Goal: Task Accomplishment & Management: Manage account settings

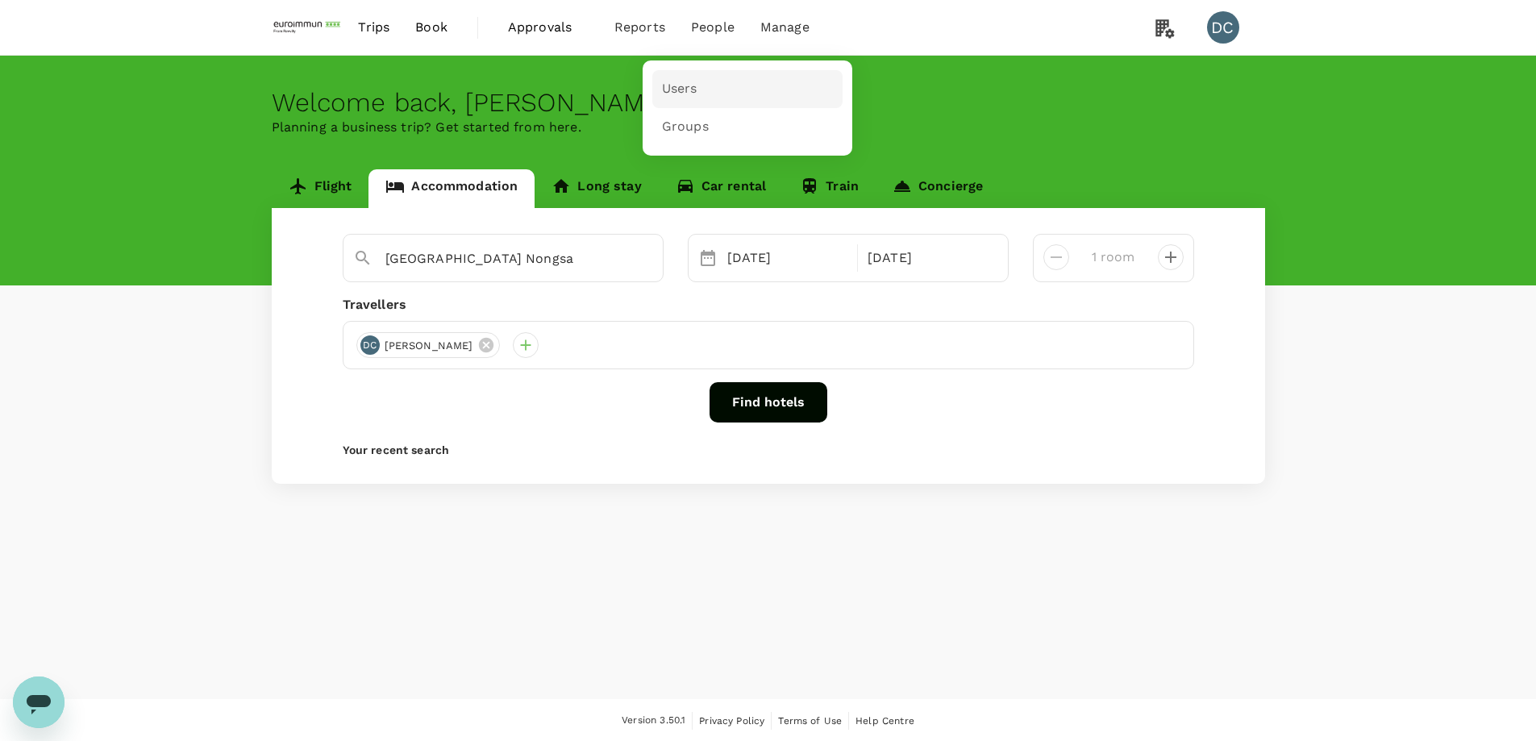
click at [683, 84] on span "Users" at bounding box center [679, 89] width 35 height 19
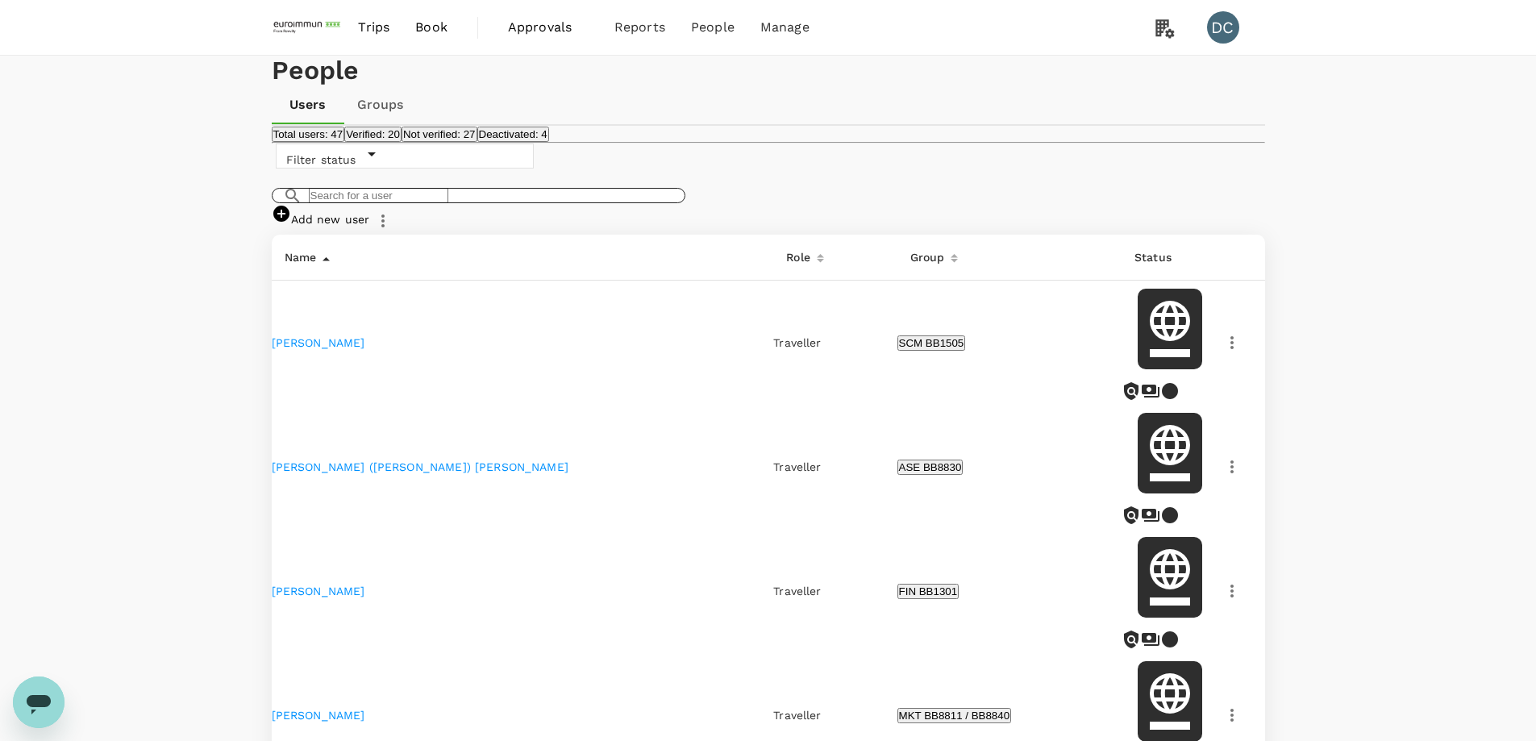
click at [423, 203] on input "text" at bounding box center [378, 195] width 139 height 15
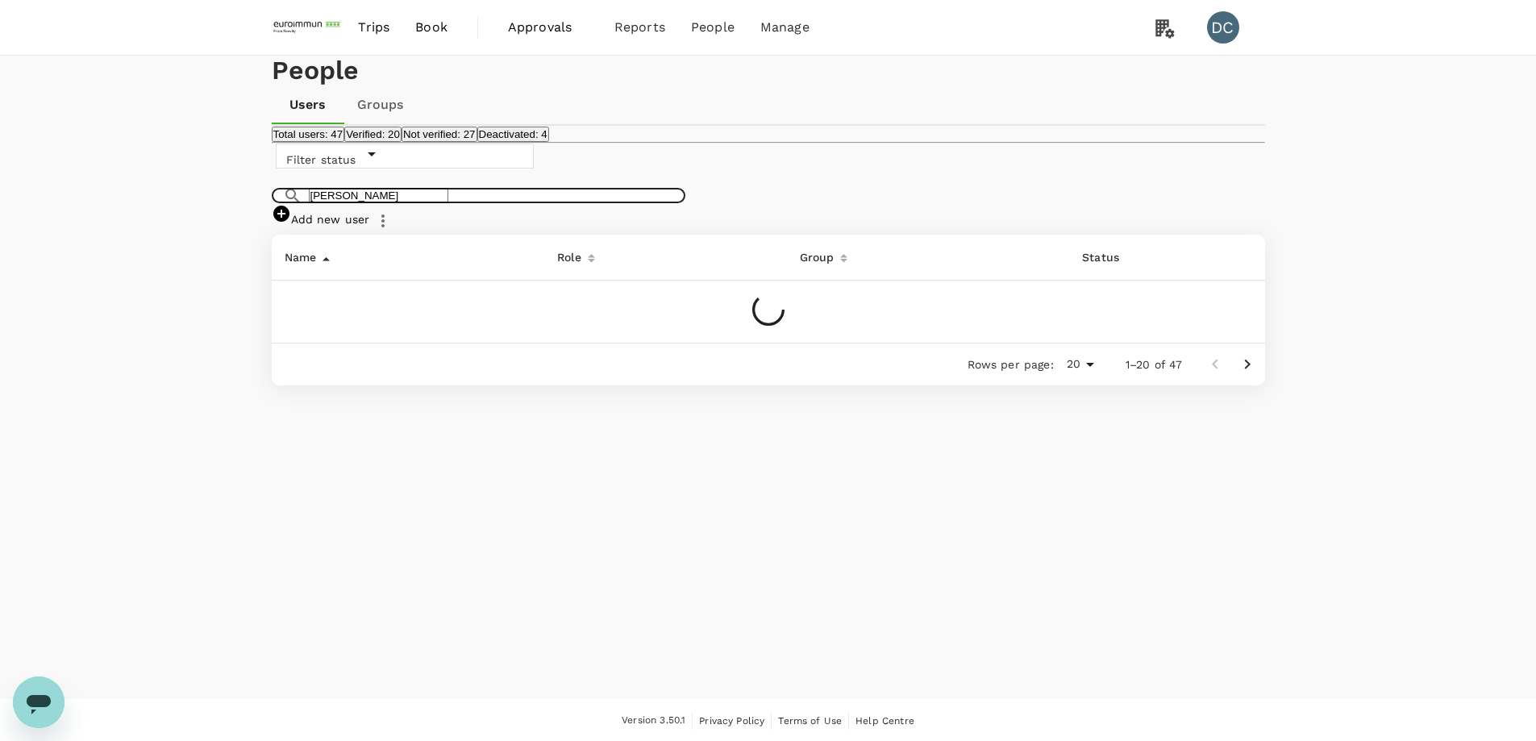
type input "[PERSON_NAME]"
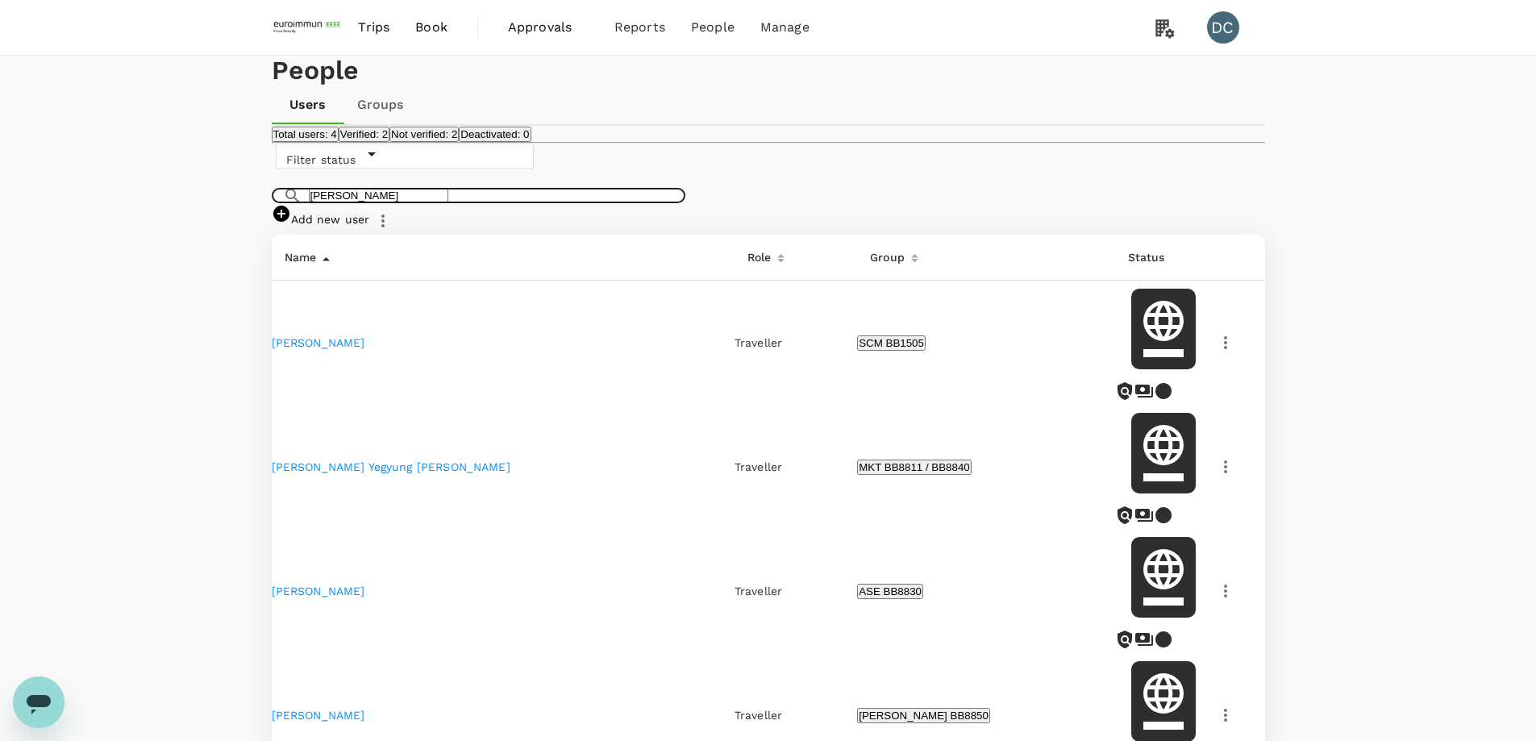
click at [355, 473] on link "[PERSON_NAME] Yegyung [PERSON_NAME]" at bounding box center [391, 466] width 239 height 13
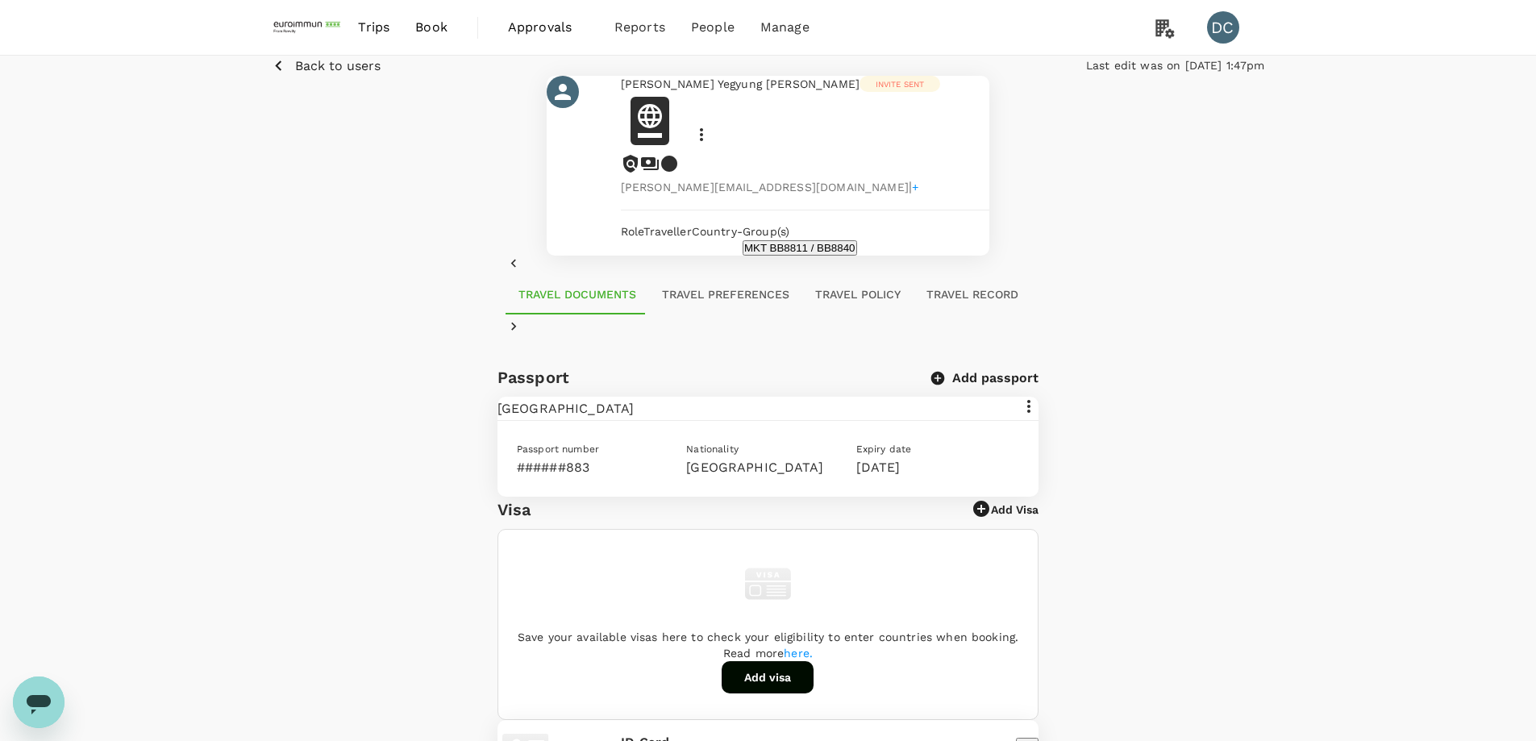
click at [684, 314] on button "Travel Preferences" at bounding box center [725, 295] width 153 height 39
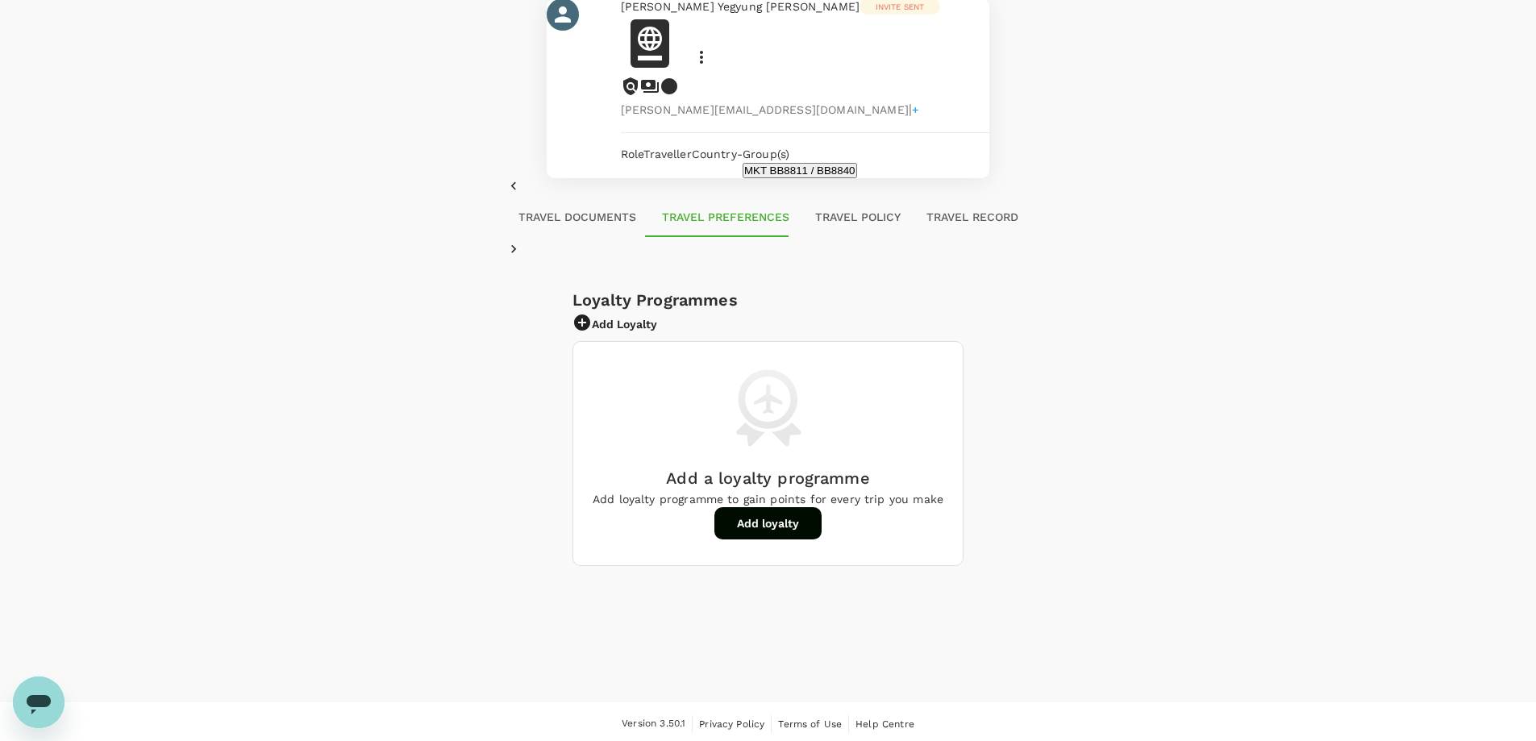
scroll to position [82, 0]
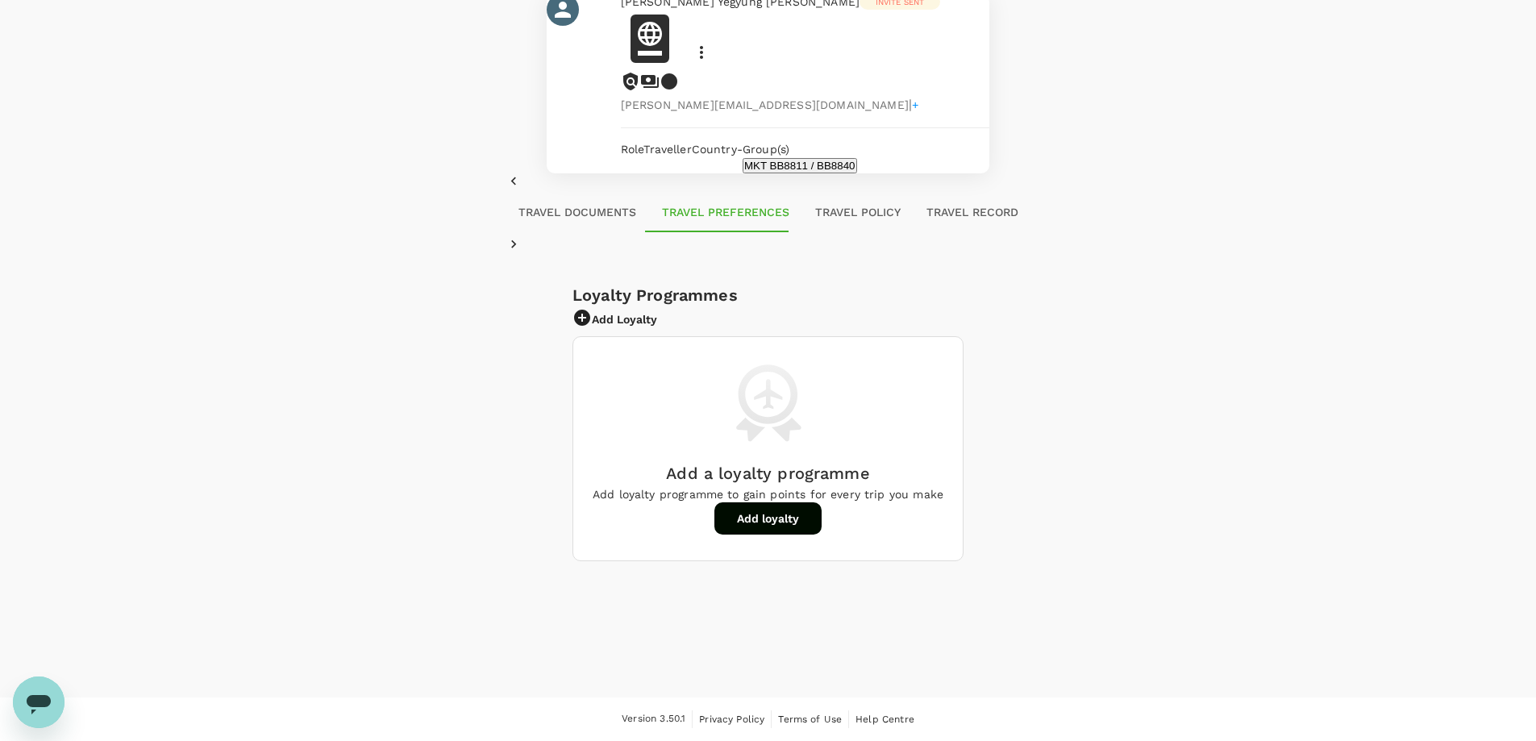
click at [770, 533] on button "Add loyalty" at bounding box center [767, 518] width 107 height 32
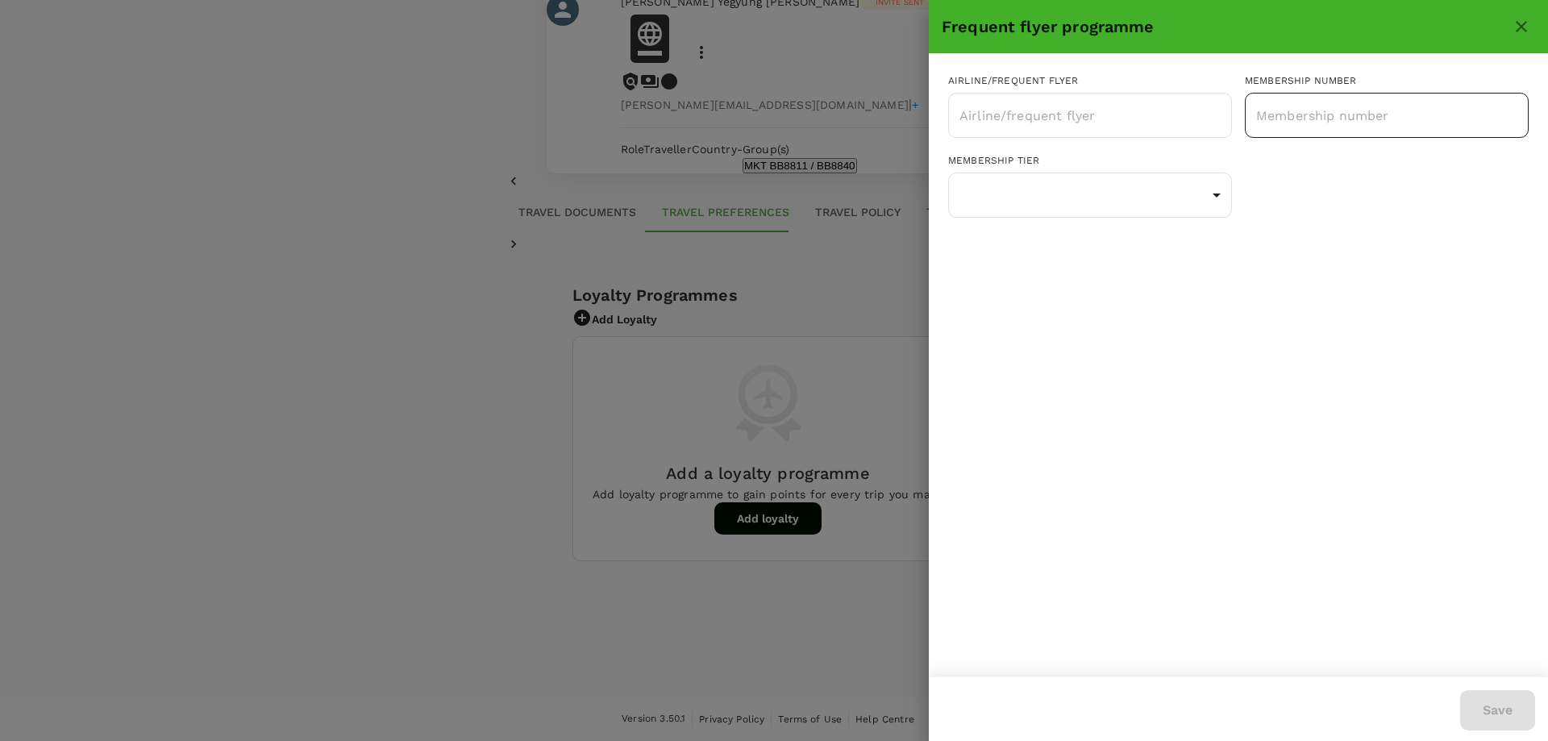
click at [1295, 122] on input "text" at bounding box center [1387, 115] width 284 height 40
paste input "8899530713"
type input "8899530713"
click at [1056, 103] on input "text" at bounding box center [1077, 115] width 245 height 31
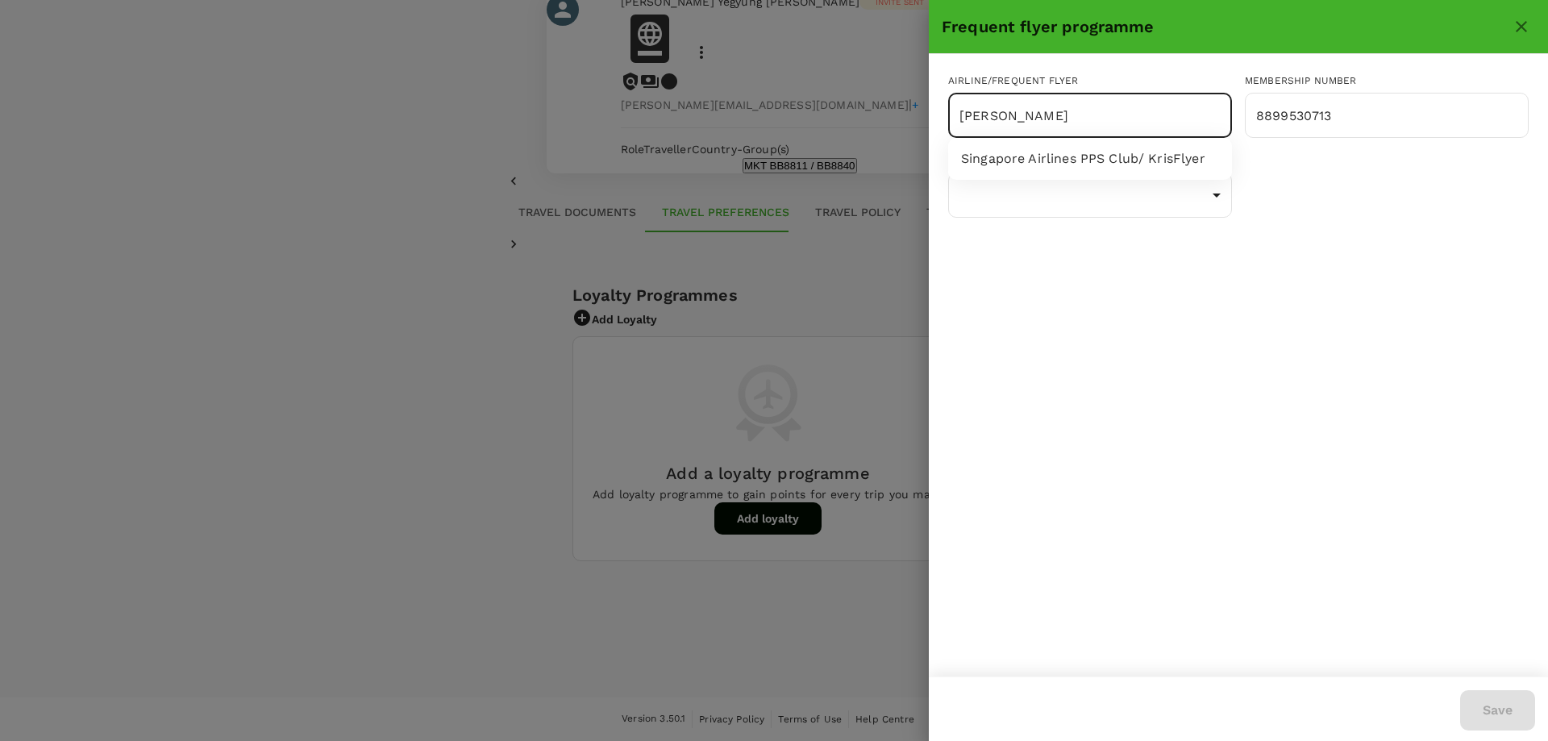
click at [1031, 161] on li "Singapore Airlines PPS Club/ KrisFlyer" at bounding box center [1090, 158] width 284 height 29
type input "Singapore Airlines PPS Club/ KrisFlyer"
click at [1222, 202] on body "Trips Book Approvals 0 Reports People Manage DC Back to users Last edit was on …" at bounding box center [774, 329] width 1548 height 823
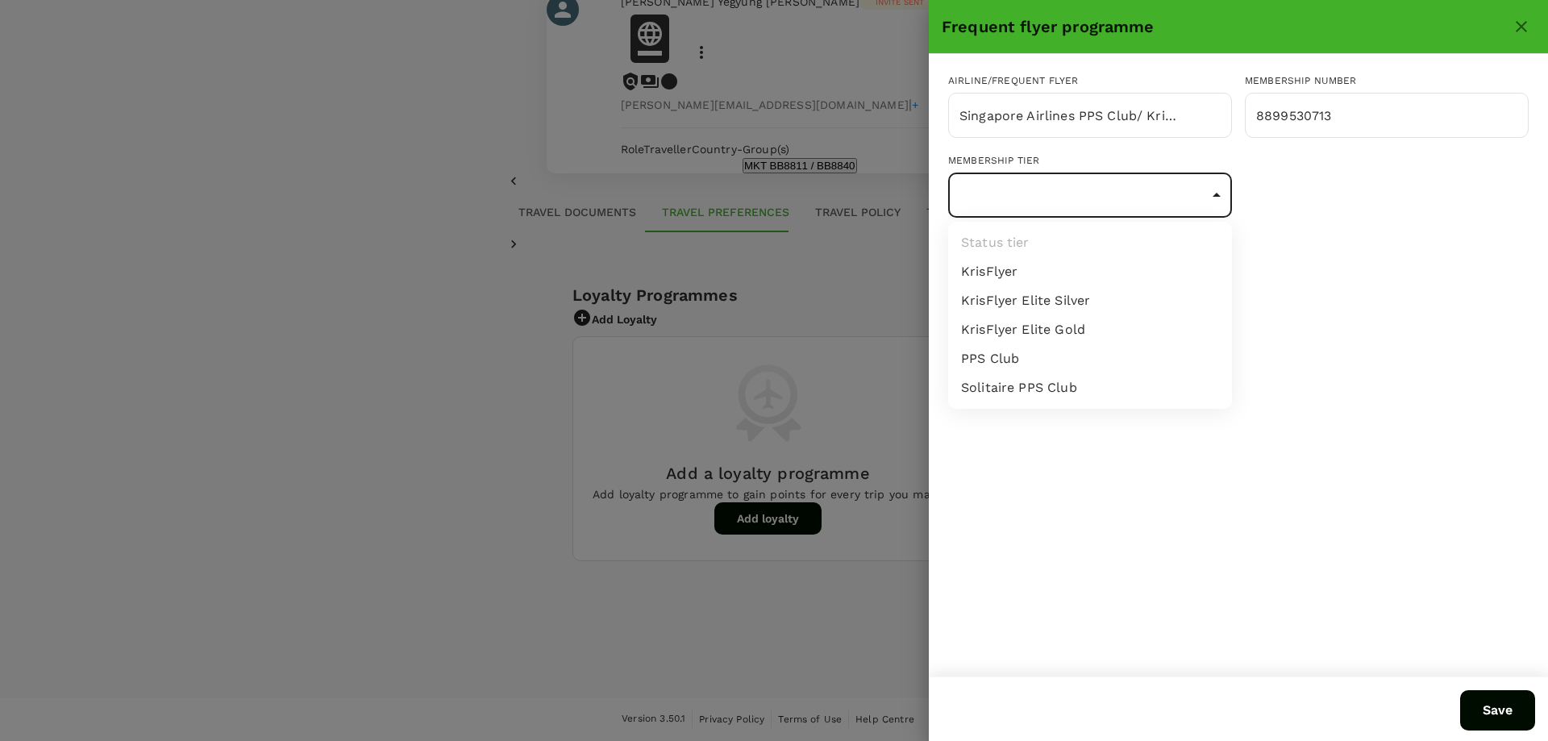
click at [1371, 248] on div at bounding box center [774, 370] width 1548 height 741
click at [1190, 202] on body "Trips Book Approvals 0 Reports People Manage DC Back to users Last edit was on …" at bounding box center [774, 329] width 1548 height 823
click at [1162, 264] on li "KrisFlyer" at bounding box center [1090, 271] width 284 height 29
type input "1"
click at [1381, 342] on div "Airline/Frequent Flyer Singapore Airlines PPS Club/ KrisFlyer ​ Membership numb…" at bounding box center [1238, 365] width 619 height 622
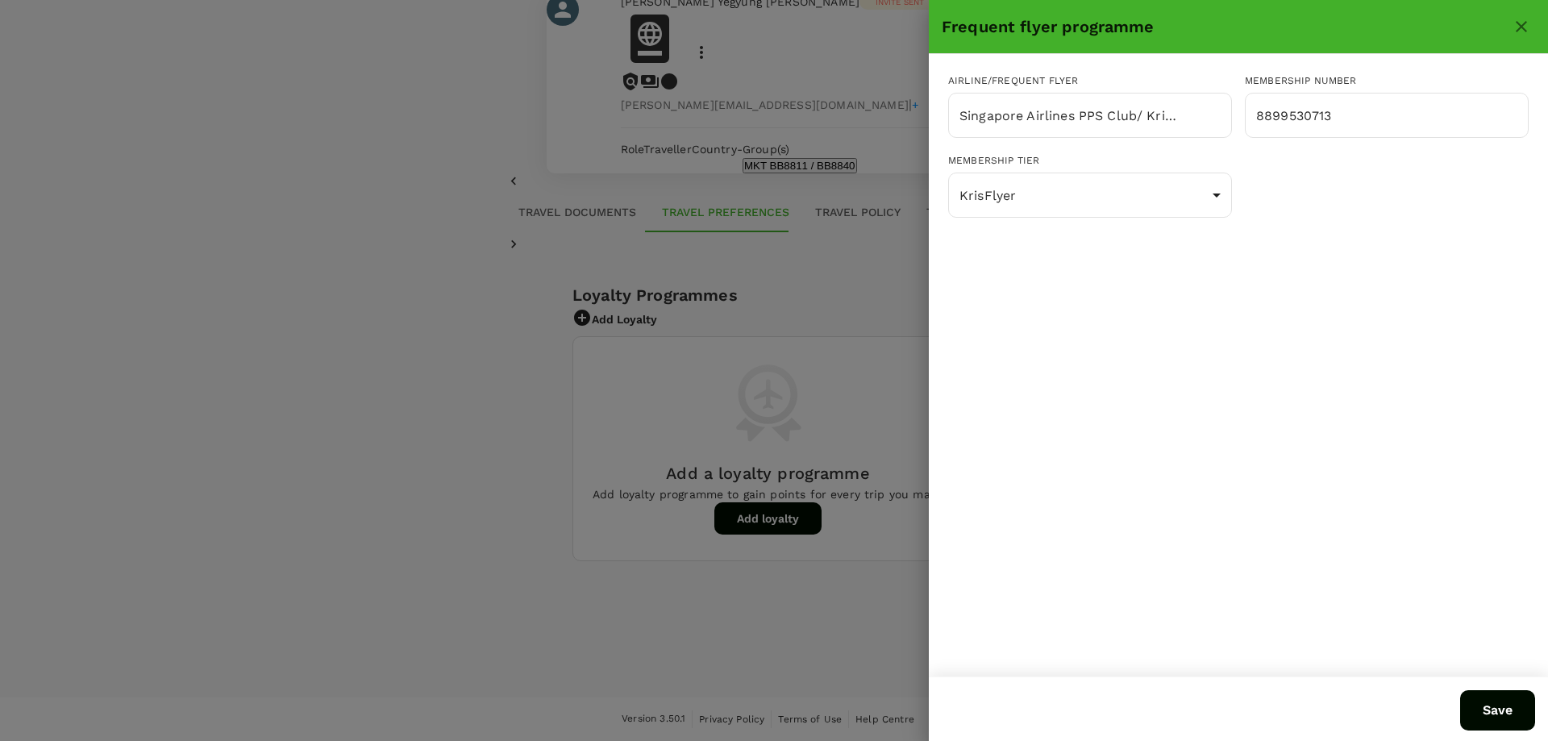
click at [1506, 715] on button "Save" at bounding box center [1497, 710] width 75 height 40
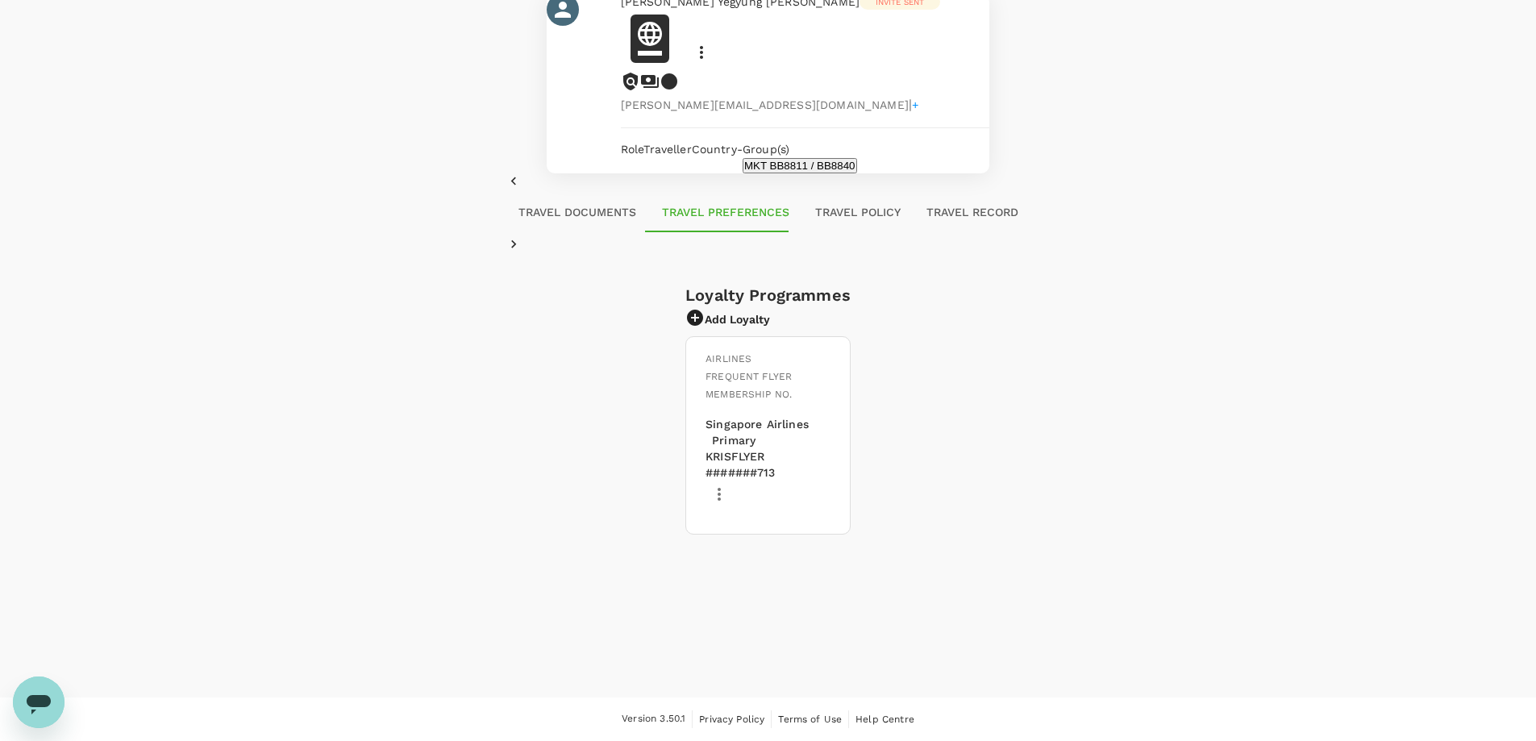
click at [1347, 280] on div "Back to users Last edit was on [DATE] 1:47pm [PERSON_NAME] Yegyung [PERSON_NAME…" at bounding box center [768, 253] width 1536 height 561
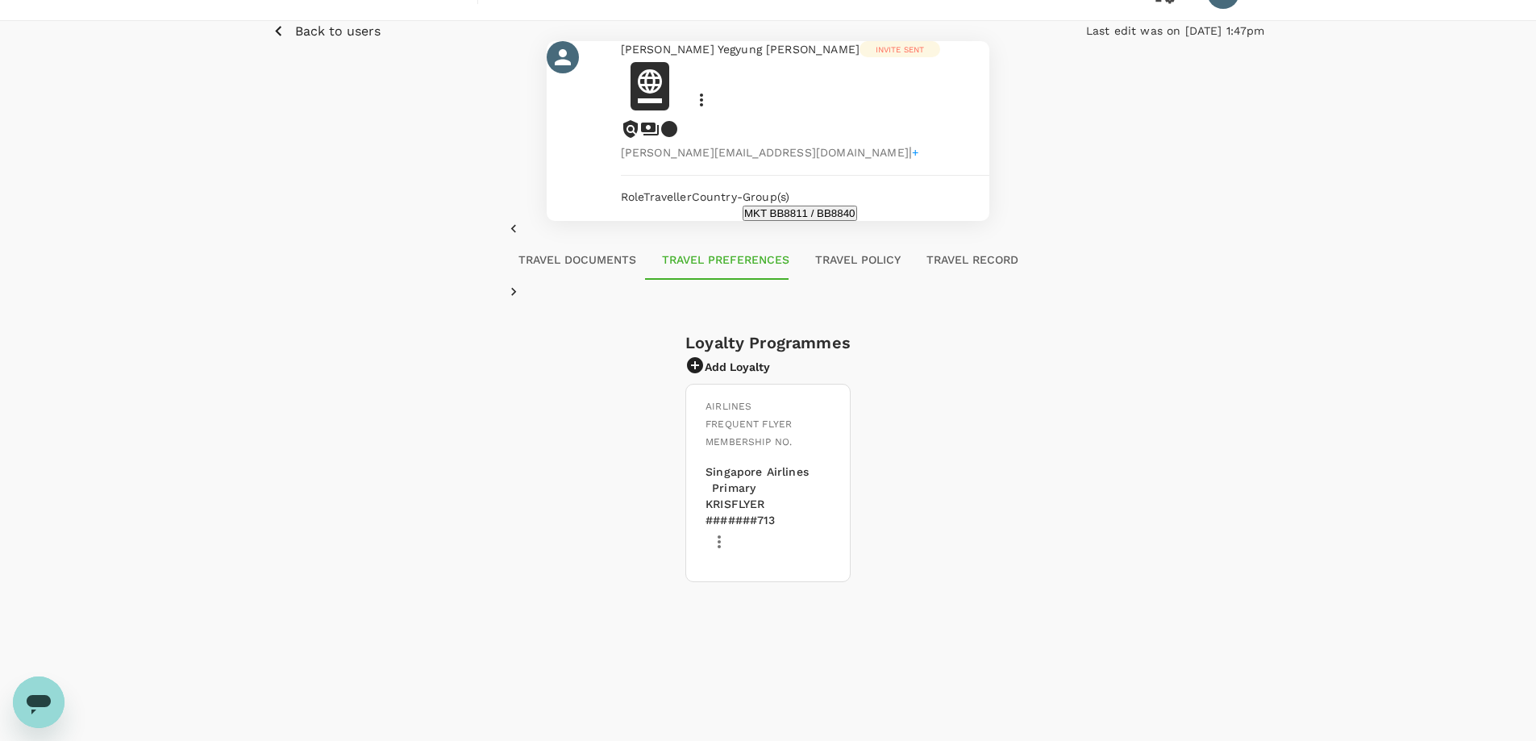
scroll to position [0, 0]
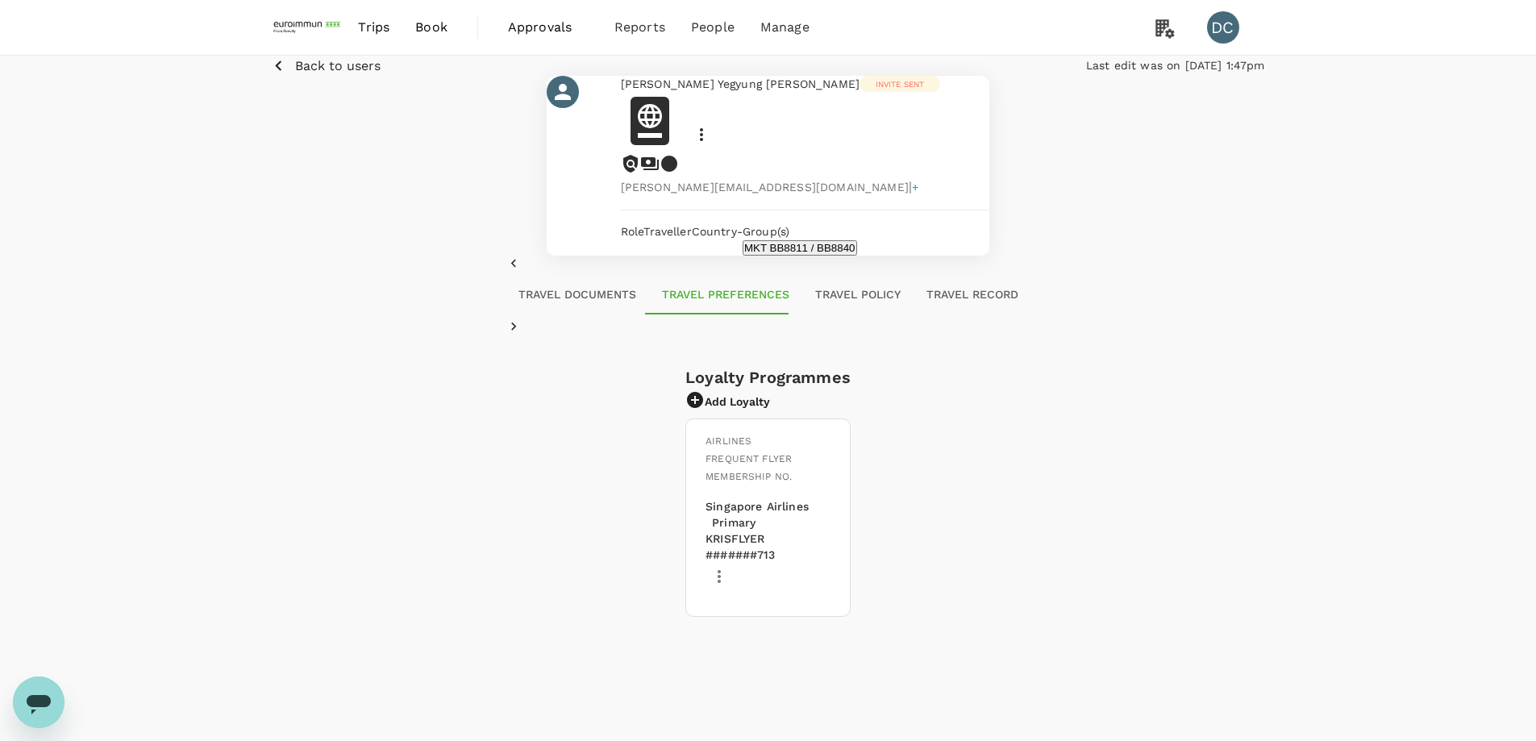
click at [297, 76] on p "Back to users" at bounding box center [337, 65] width 85 height 19
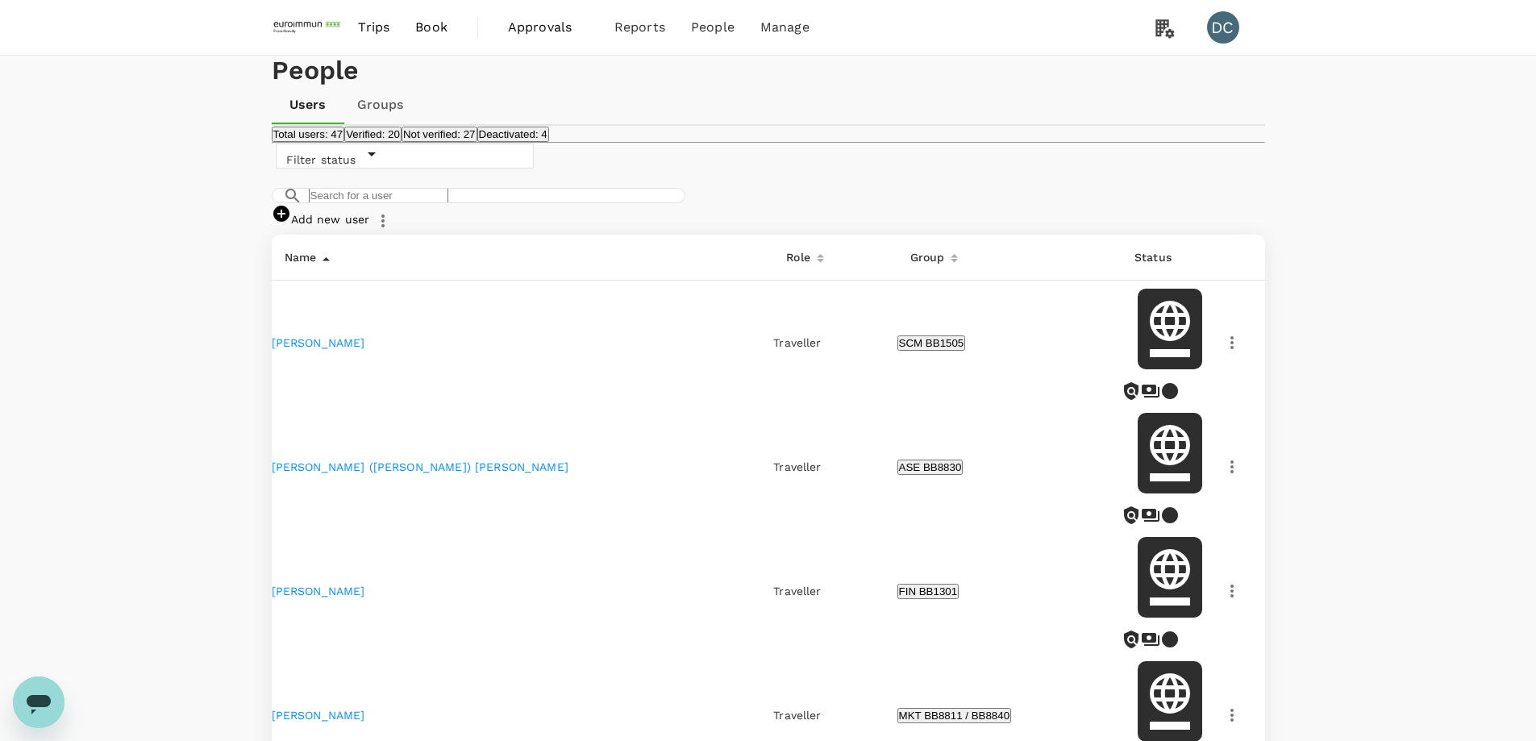
click at [310, 26] on img at bounding box center [309, 27] width 74 height 35
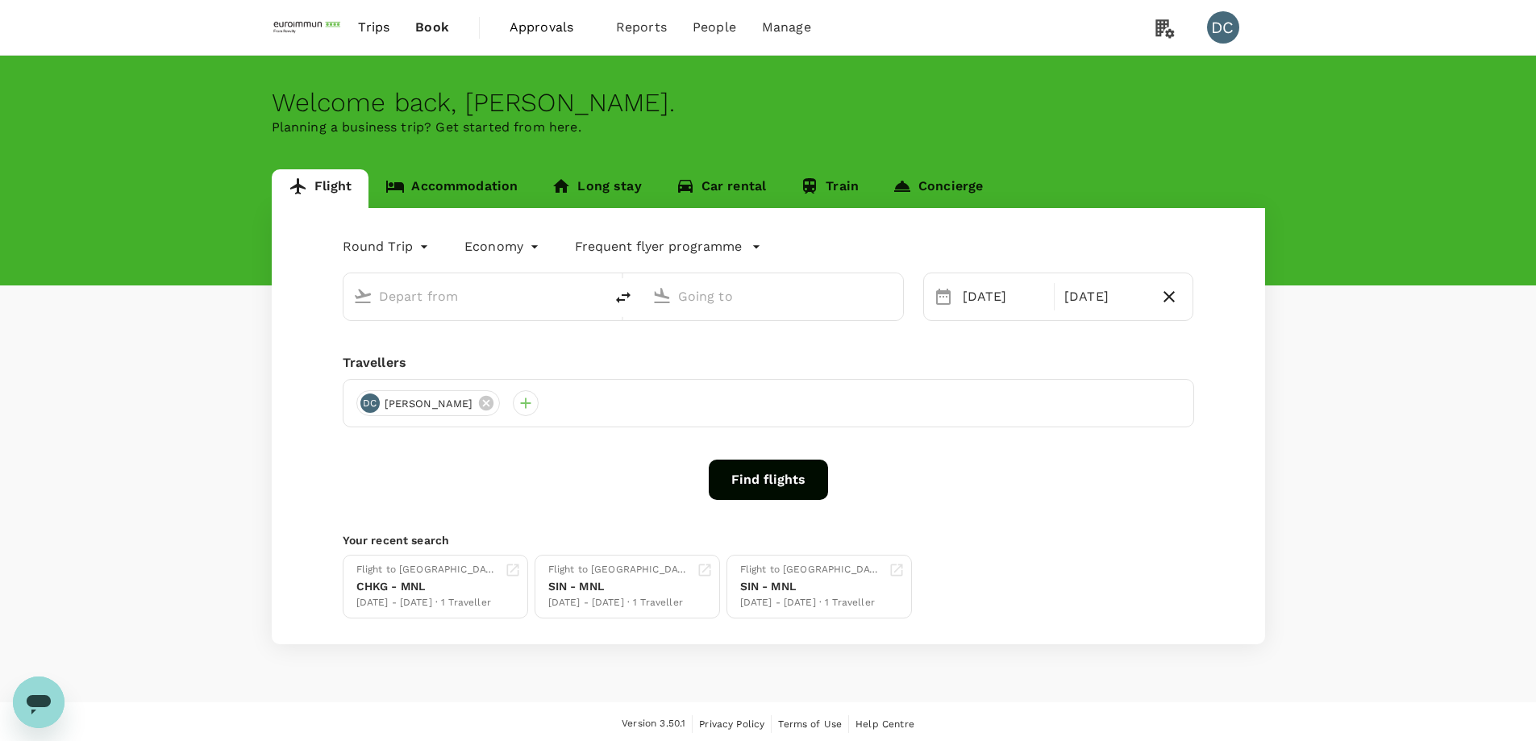
type input "Singapore Changi (SIN)"
type input "[PERSON_NAME] Intl (MNL)"
type input "Singapore Changi (SIN)"
type input "[PERSON_NAME] Intl (MNL)"
